Goal: Check status: Check status

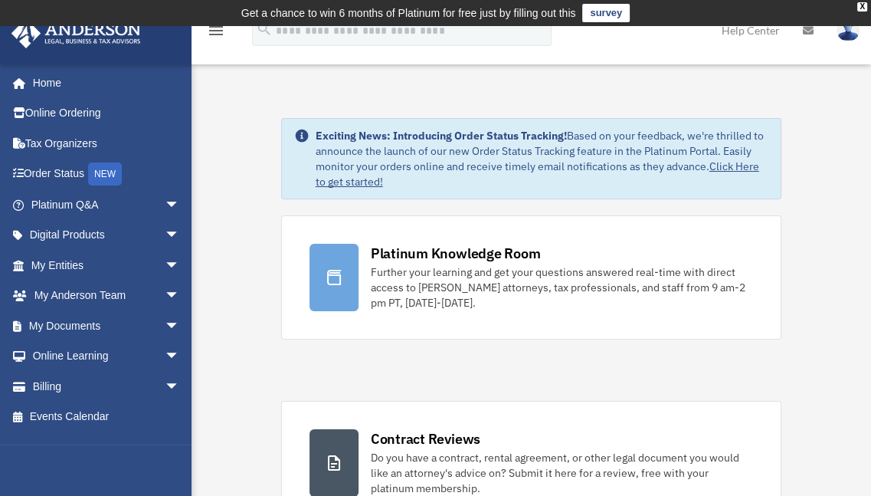
click at [165, 271] on span "arrow_drop_down" at bounding box center [180, 265] width 31 height 31
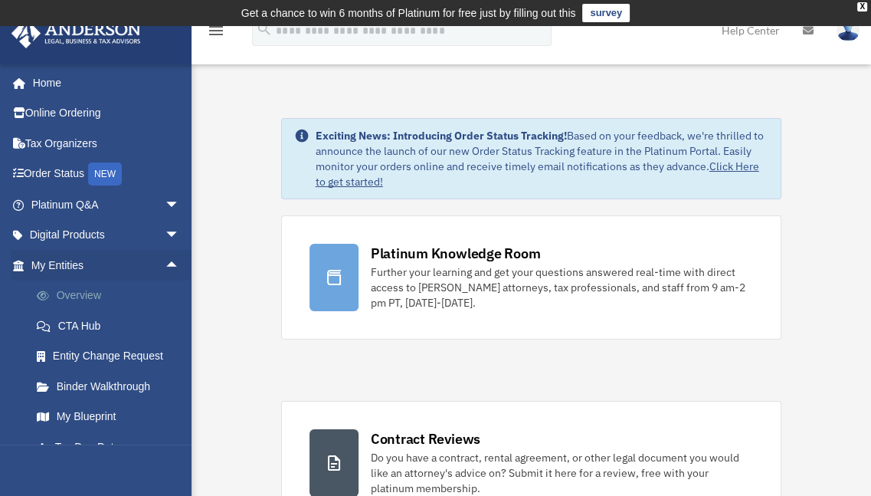
click at [89, 293] on link "Overview" at bounding box center [112, 295] width 182 height 31
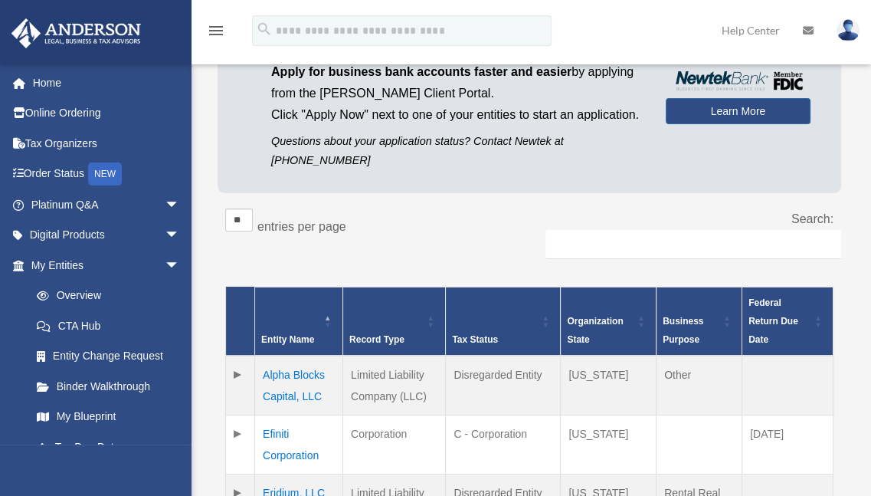
scroll to position [306, 0]
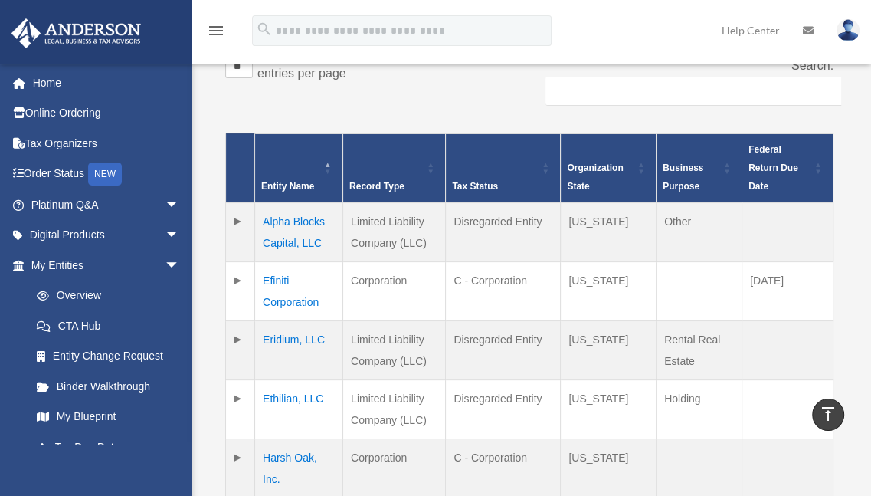
click at [306, 234] on td "Alpha Blocks Capital, LLC" at bounding box center [299, 232] width 88 height 60
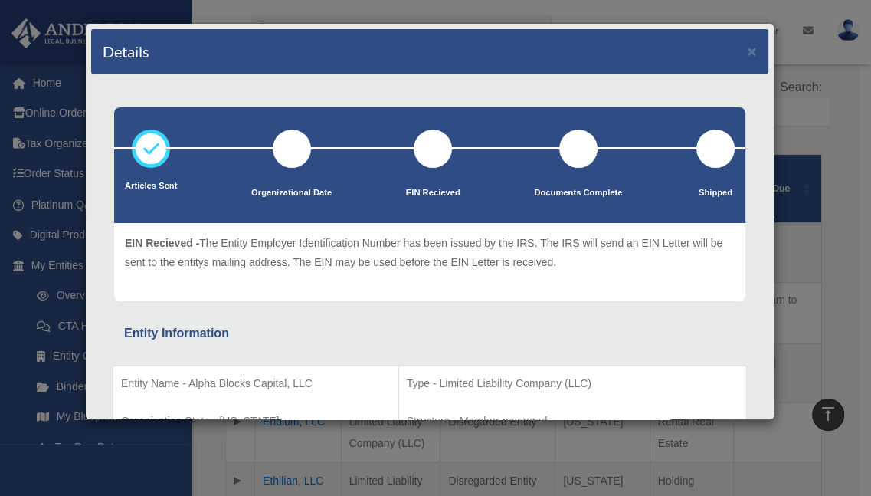
scroll to position [0, 0]
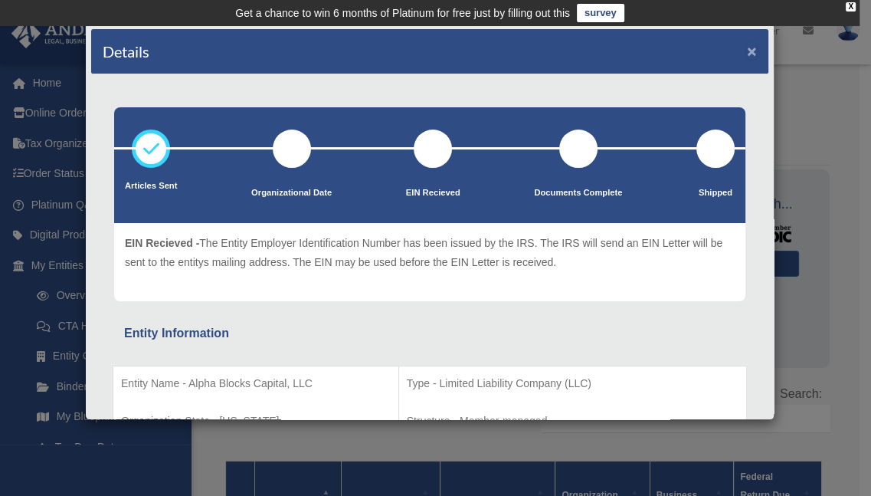
click at [747, 45] on button "×" at bounding box center [752, 51] width 10 height 16
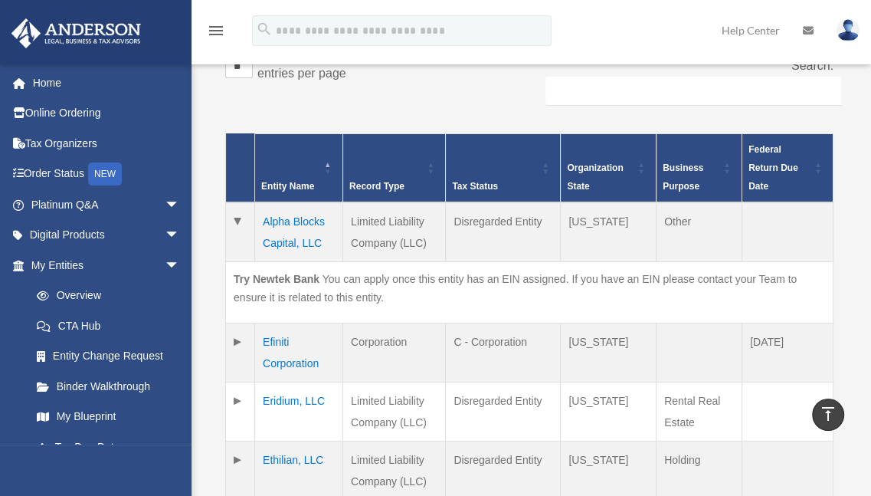
scroll to position [153, 0]
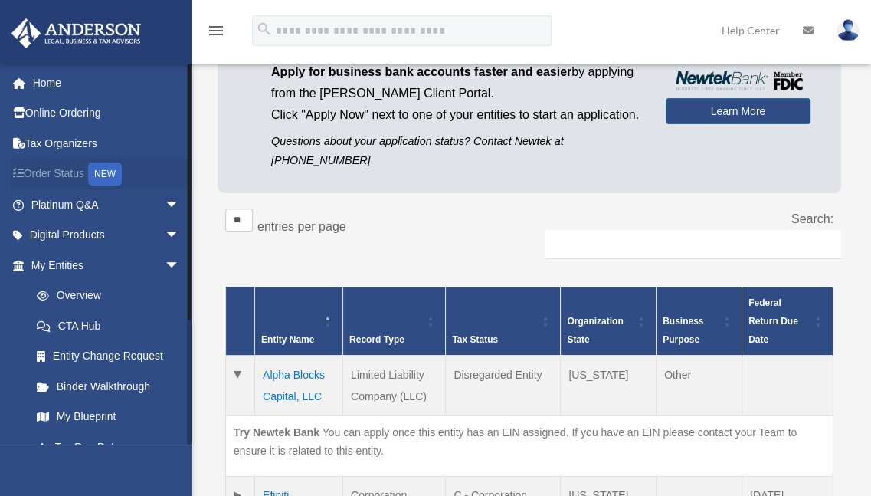
click at [59, 169] on link "Order Status NEW" at bounding box center [107, 174] width 192 height 31
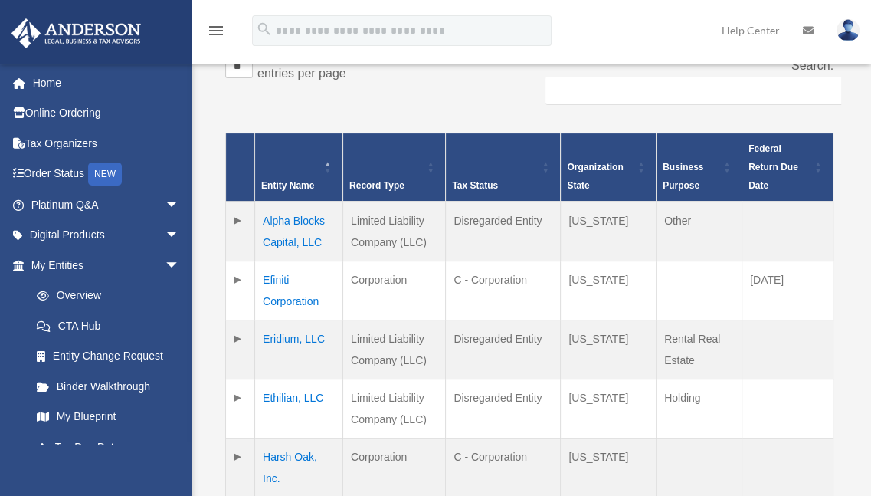
scroll to position [306, 0]
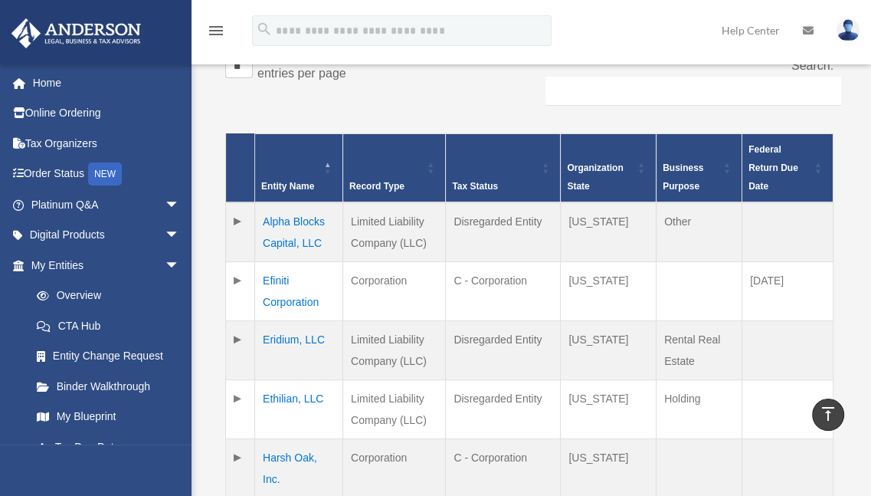
click at [293, 240] on td "Alpha Blocks Capital, LLC" at bounding box center [299, 232] width 88 height 60
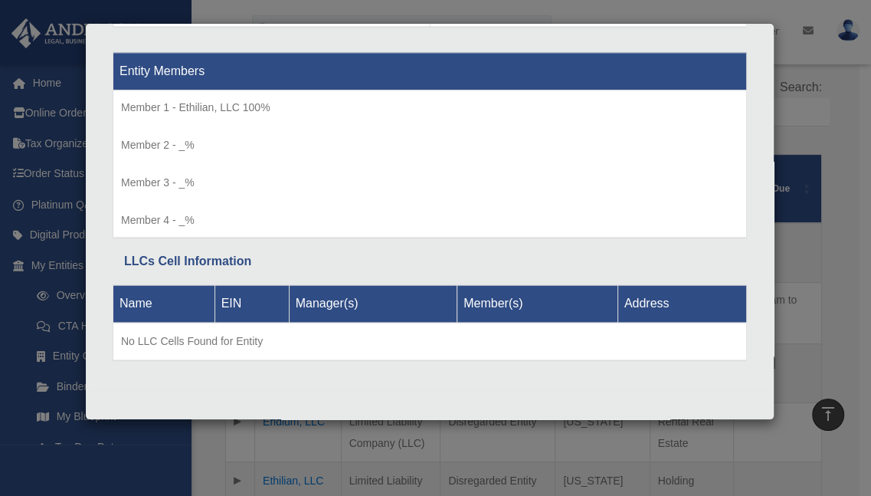
scroll to position [536, 0]
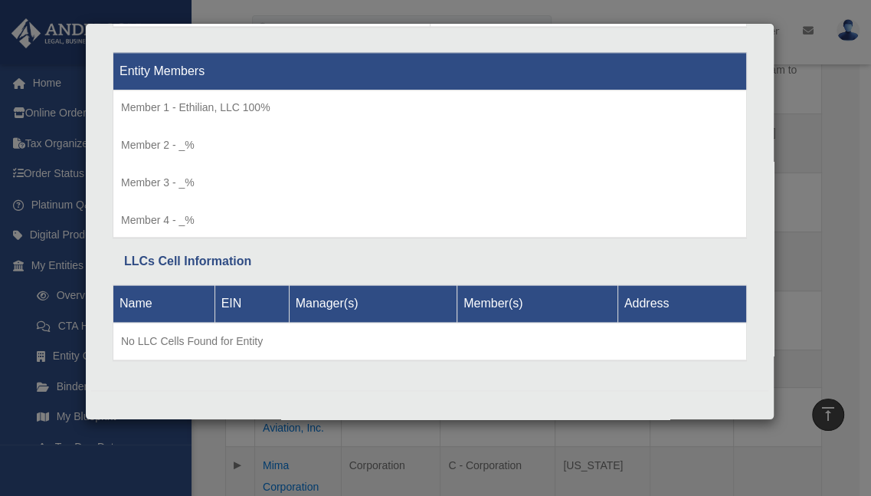
click at [829, 149] on div "Details × Articles Sent Organizational Date" at bounding box center [435, 248] width 871 height 496
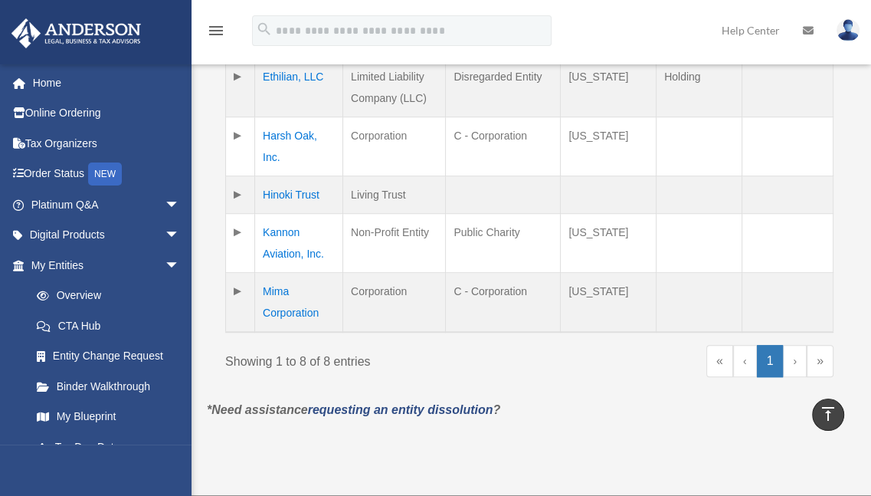
scroll to position [842, 0]
